Goal: Task Accomplishment & Management: Use online tool/utility

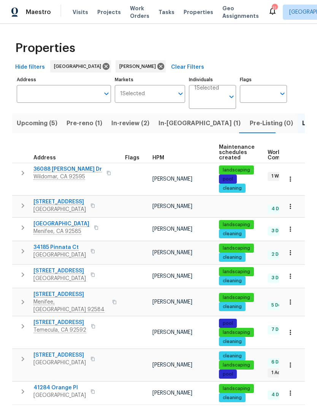
click at [104, 16] on span "Projects" at bounding box center [109, 12] width 24 height 8
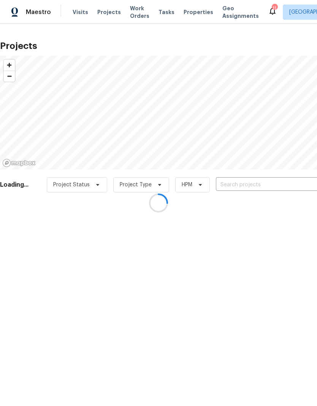
click at [279, 184] on div at bounding box center [158, 203] width 317 height 406
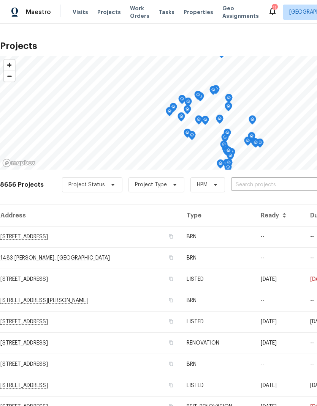
click at [277, 181] on input "text" at bounding box center [274, 185] width 87 height 12
type input "733 pi"
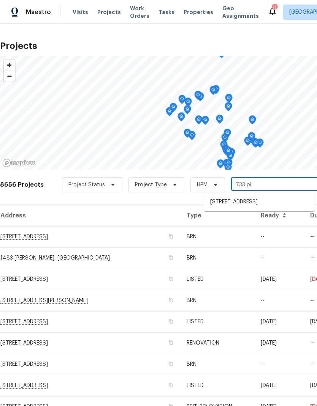
click at [276, 203] on li "[STREET_ADDRESS]" at bounding box center [259, 202] width 110 height 13
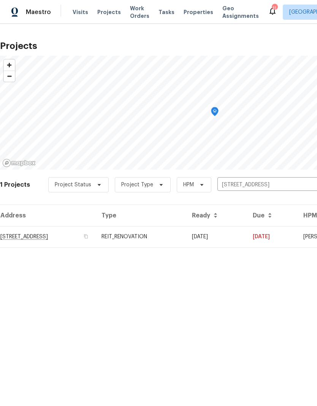
click at [246, 239] on td "[DATE]" at bounding box center [216, 236] width 61 height 21
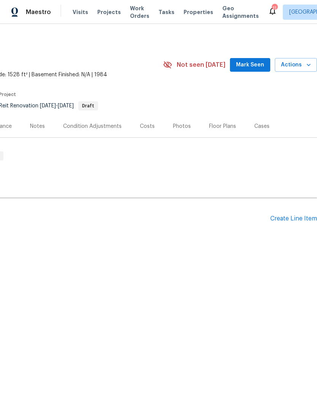
scroll to position [0, 112]
click at [292, 217] on div "Create Line Item" at bounding box center [293, 218] width 47 height 7
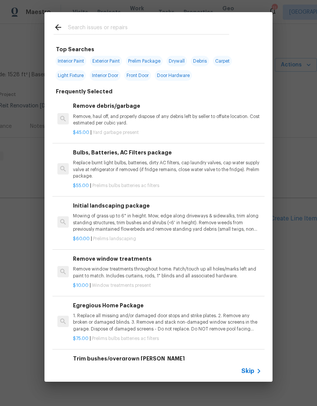
click at [69, 58] on span "Interior Paint" at bounding box center [70, 61] width 31 height 11
type input "Interior Paint"
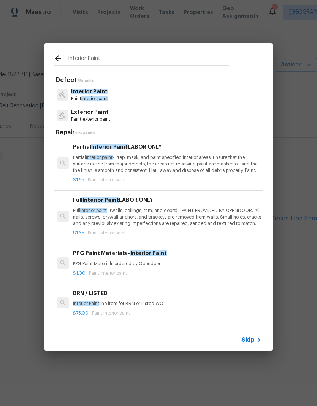
click at [197, 214] on p "Full Interior paint - (walls, ceilings, trim, and doors) - PAINT PROVIDED BY OP…" at bounding box center [167, 217] width 188 height 19
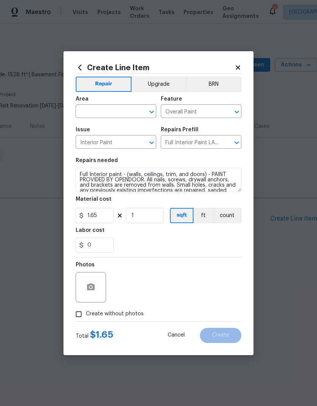
click at [94, 109] on input "text" at bounding box center [105, 112] width 59 height 12
click at [90, 141] on li "Interior Overall" at bounding box center [116, 141] width 80 height 13
type input "Interior Overall"
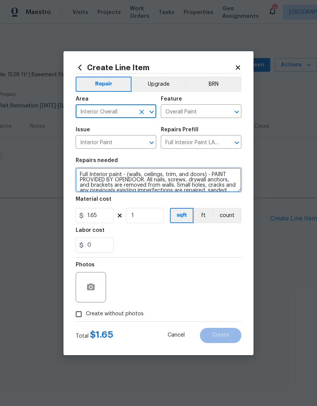
click at [145, 181] on textarea "Full Interior paint - (walls, ceilings, trim, and doors) - PAINT PROVIDED BY OP…" at bounding box center [159, 180] width 166 height 24
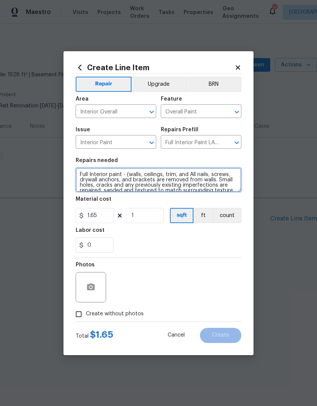
type textarea "Full Interior paint - (walls, ceilings, trim, All nails, screws, drywall anchor…"
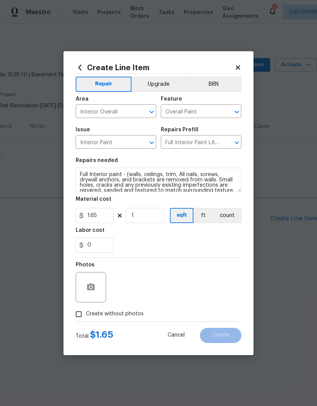
click at [238, 65] on icon at bounding box center [237, 67] width 4 height 4
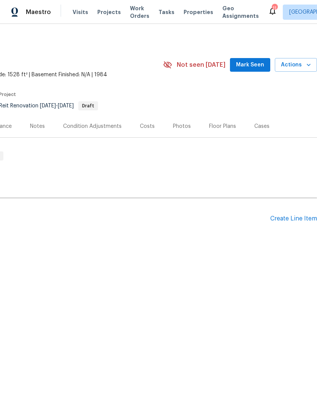
click at [295, 218] on div "Create Line Item" at bounding box center [293, 218] width 47 height 7
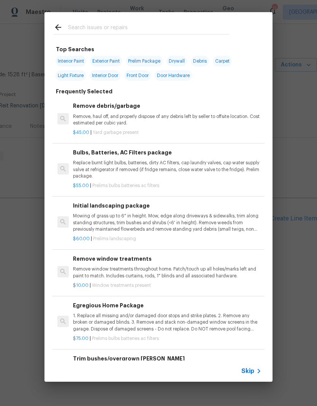
click at [70, 60] on span "Interior Paint" at bounding box center [70, 61] width 31 height 11
type input "Interior Paint"
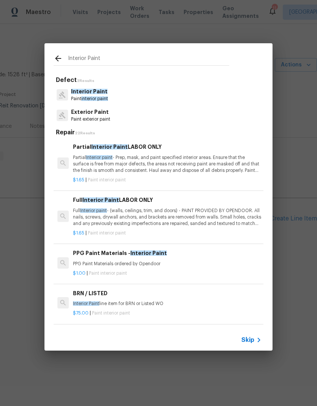
click at [129, 213] on p "Full Interior paint - (walls, ceilings, trim, and doors) - PAINT PROVIDED BY OP…" at bounding box center [167, 217] width 188 height 19
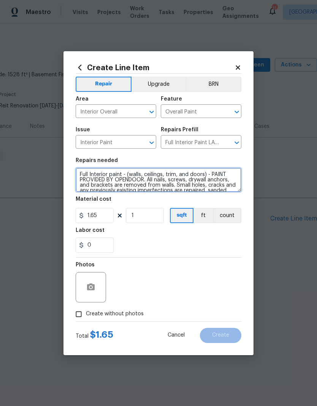
click at [144, 181] on textarea "Full Interior paint - (walls, ceilings, trim, and doors) - PAINT PROVIDED BY OP…" at bounding box center [159, 180] width 166 height 24
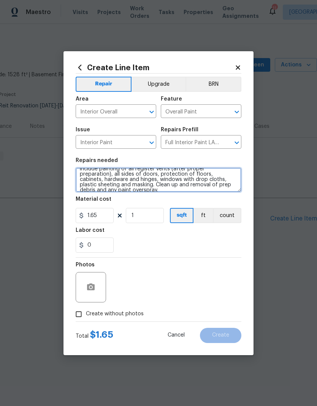
scroll to position [37, 0]
click at [228, 187] on textarea "Full Interior paint - (walls, ceilings, trim, and doors) - All nails, screws, d…" at bounding box center [159, 180] width 166 height 24
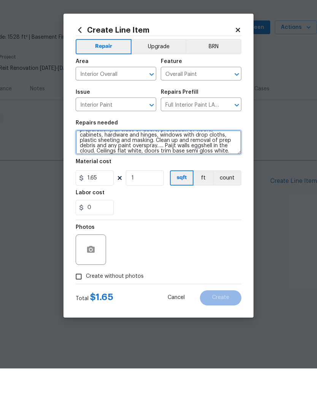
click at [231, 168] on textarea "Full Interior paint - (walls, ceilings, trim, and doors) - All nails, screws, d…" at bounding box center [159, 180] width 166 height 24
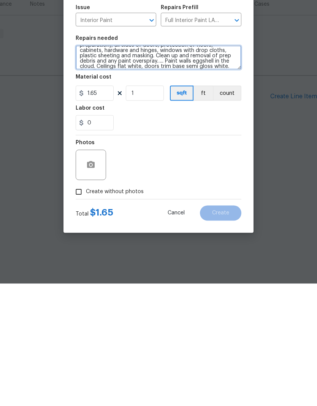
type textarea "Full Interior paint - (walls, ceilings, trim, and doors) - All nails, screws, d…"
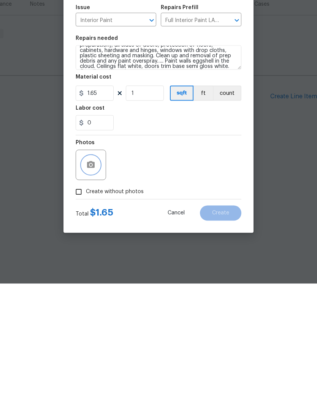
click at [98, 278] on button "button" at bounding box center [91, 287] width 18 height 18
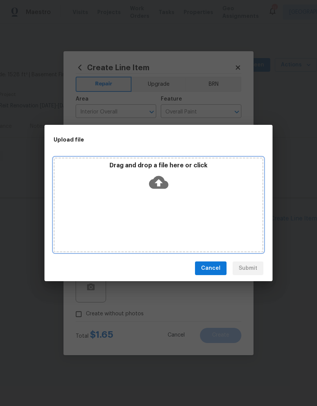
click at [159, 178] on icon at bounding box center [158, 182] width 19 height 13
